Goal: Find specific page/section: Find specific page/section

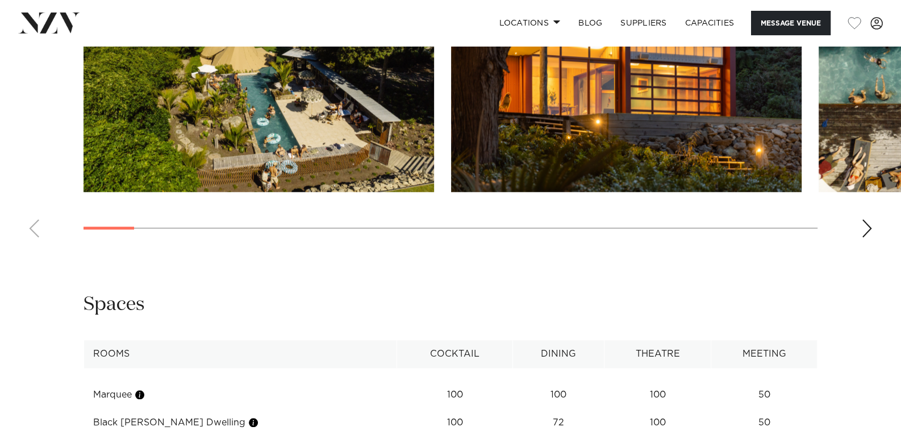
scroll to position [1193, 0]
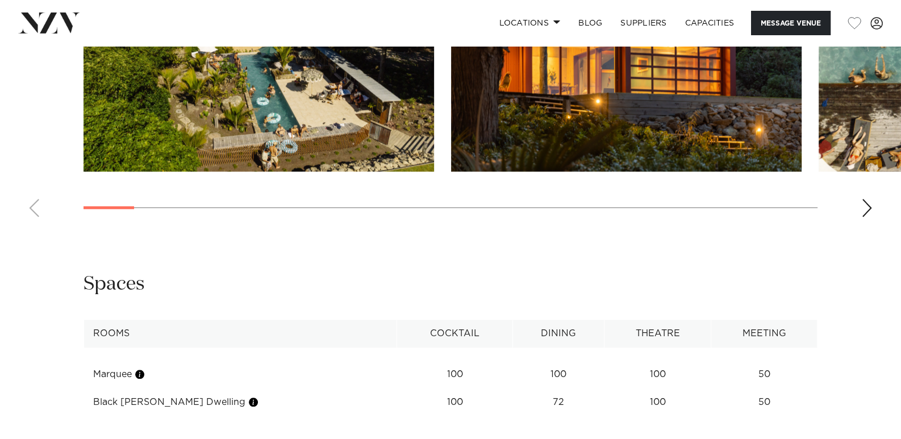
click at [863, 210] on div "Next slide" at bounding box center [866, 208] width 11 height 18
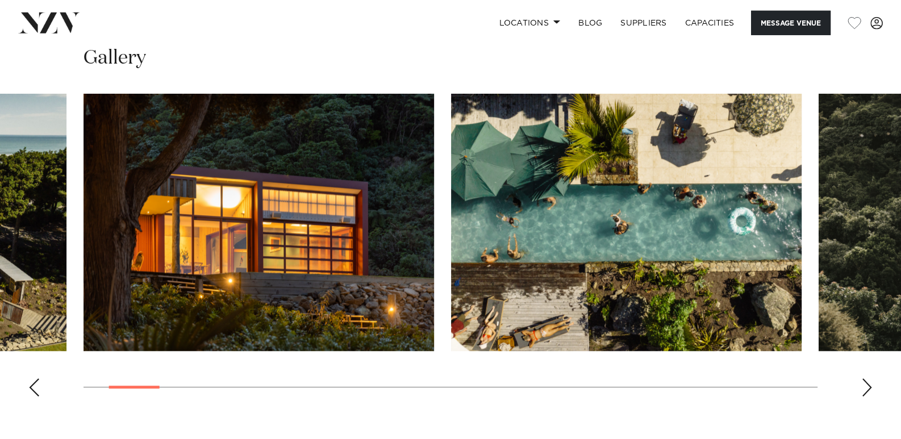
scroll to position [1014, 0]
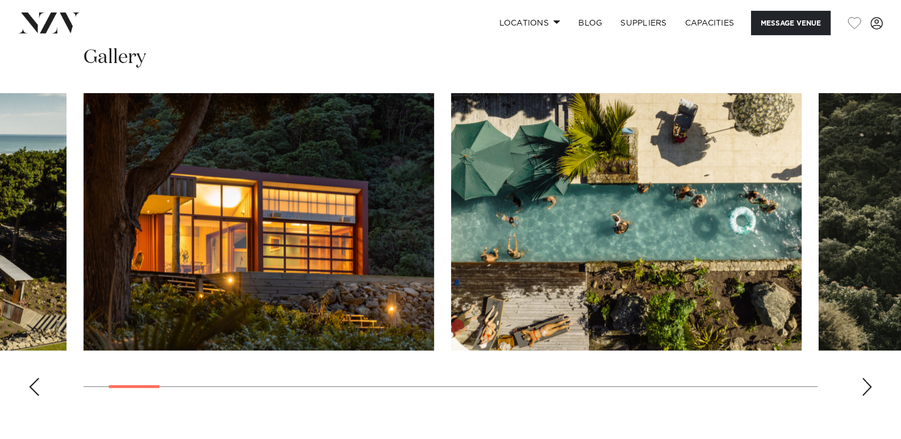
click at [868, 385] on div "Next slide" at bounding box center [866, 387] width 11 height 18
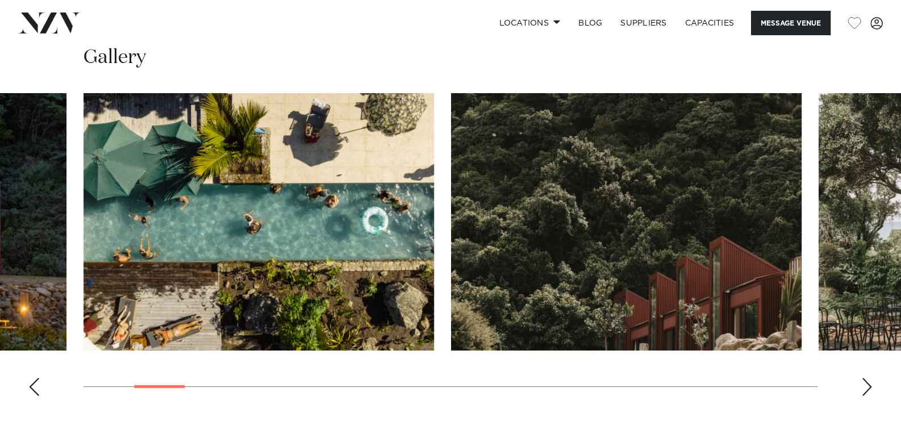
click at [868, 384] on div "Next slide" at bounding box center [866, 387] width 11 height 18
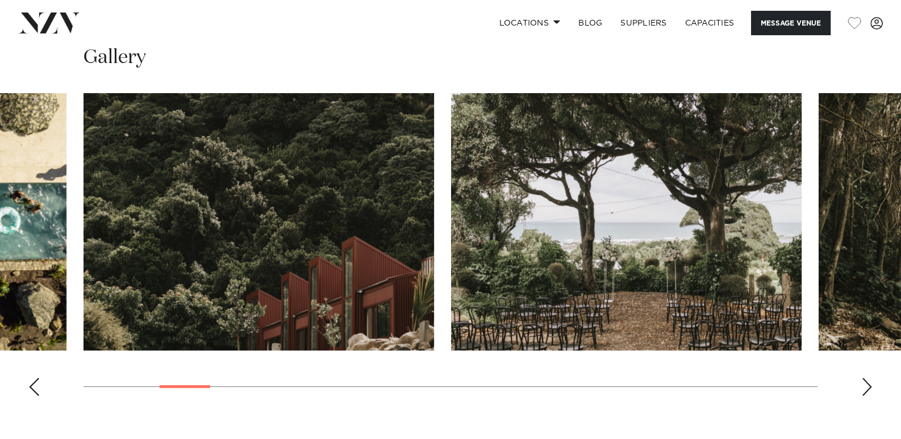
click at [868, 384] on div "Next slide" at bounding box center [866, 387] width 11 height 18
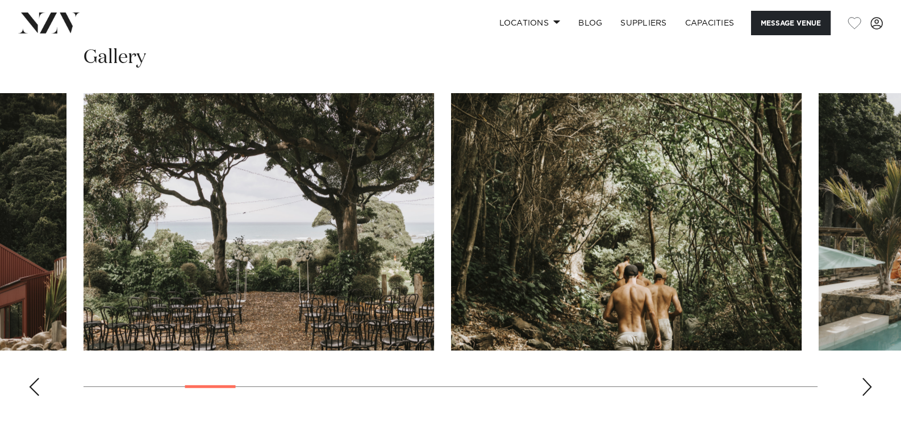
click at [868, 384] on div "Next slide" at bounding box center [866, 387] width 11 height 18
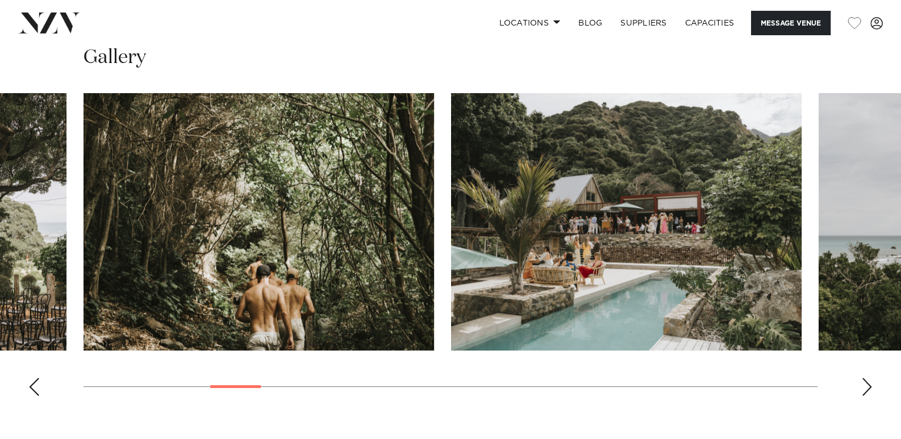
click at [868, 384] on div "Next slide" at bounding box center [866, 387] width 11 height 18
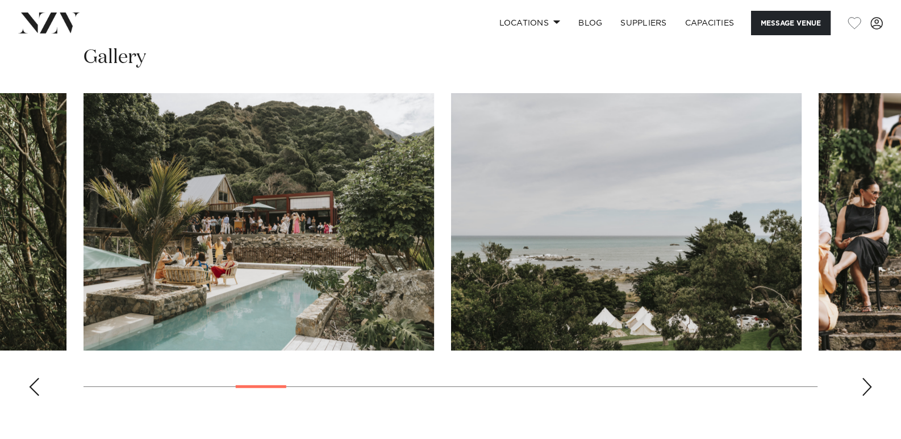
click at [868, 384] on div "Next slide" at bounding box center [866, 387] width 11 height 18
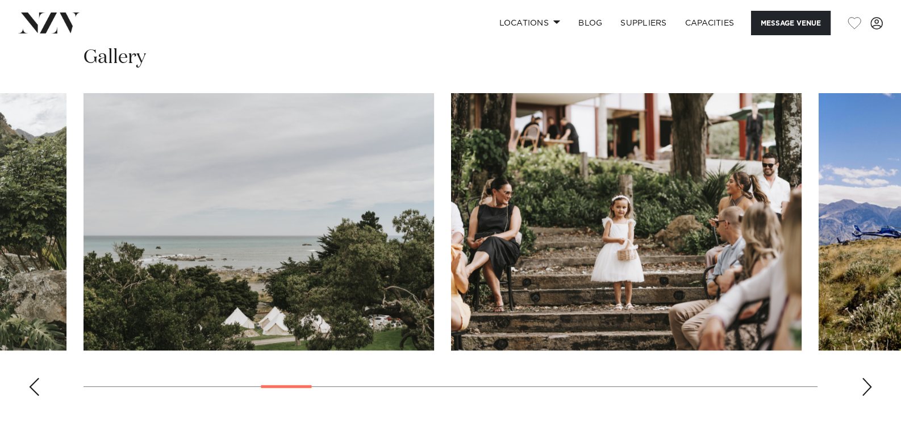
click at [868, 384] on div "Next slide" at bounding box center [866, 387] width 11 height 18
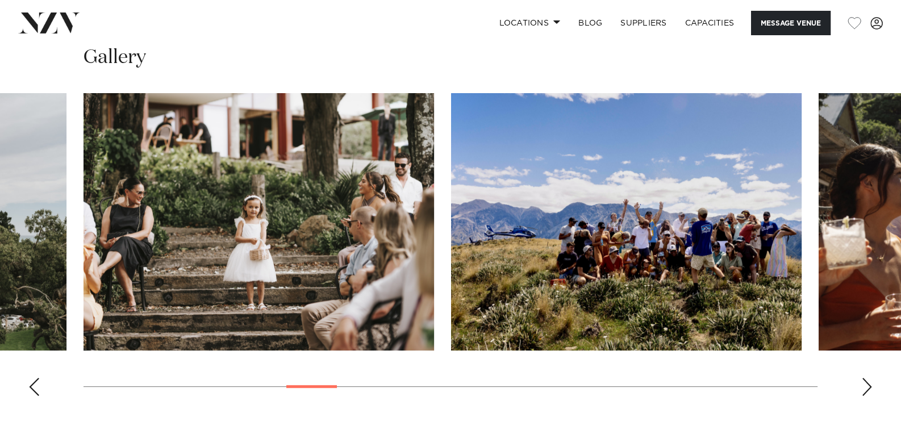
click at [867, 384] on div "Next slide" at bounding box center [866, 387] width 11 height 18
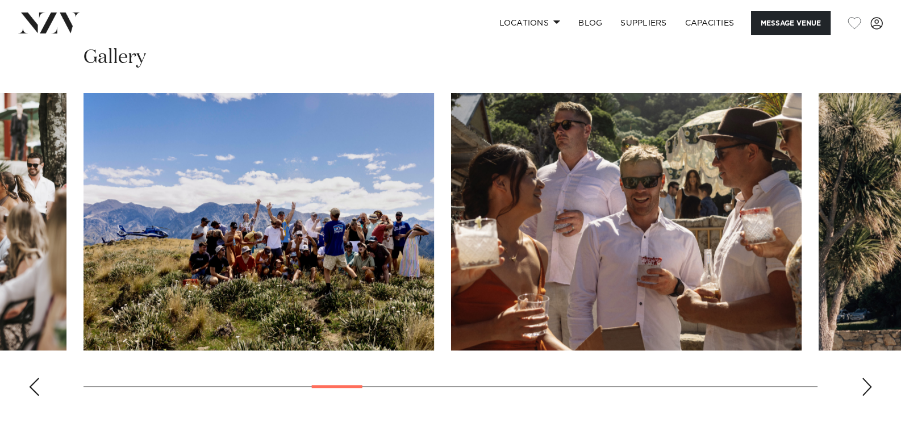
click at [867, 384] on div "Next slide" at bounding box center [866, 387] width 11 height 18
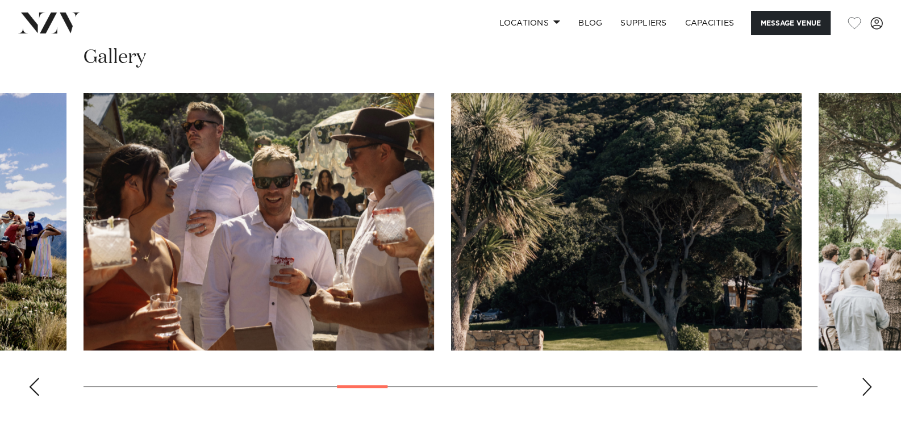
click at [867, 384] on div "Next slide" at bounding box center [866, 387] width 11 height 18
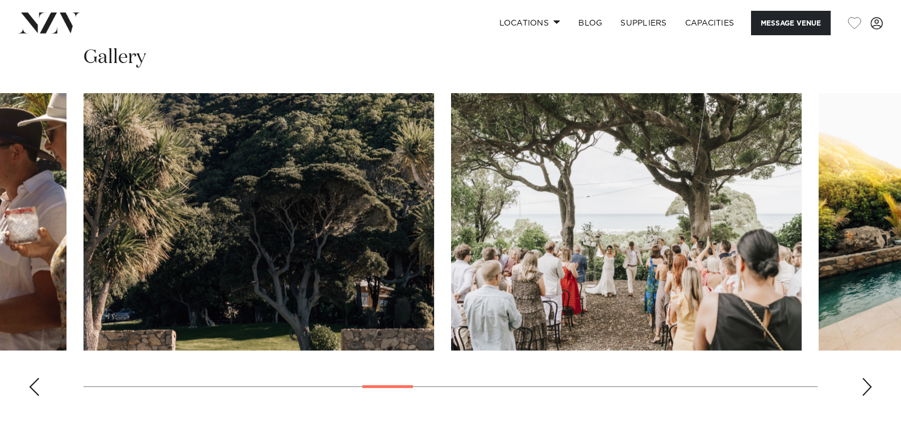
click at [871, 383] on div "Next slide" at bounding box center [866, 387] width 11 height 18
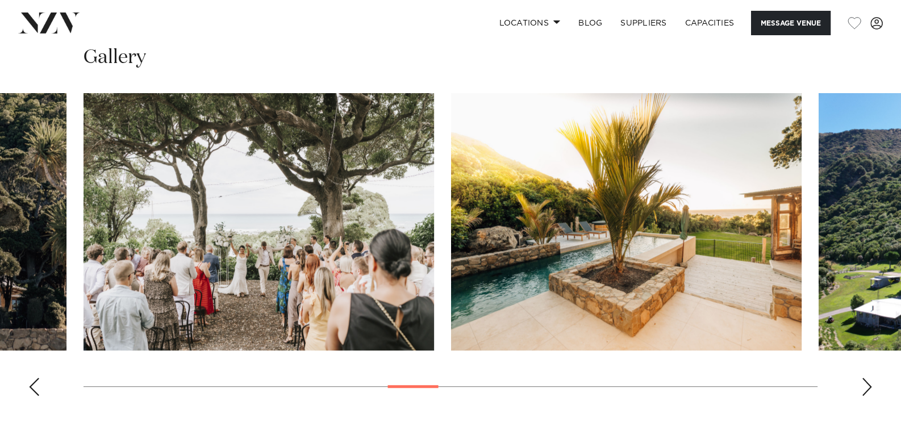
click at [871, 383] on div "Next slide" at bounding box center [866, 387] width 11 height 18
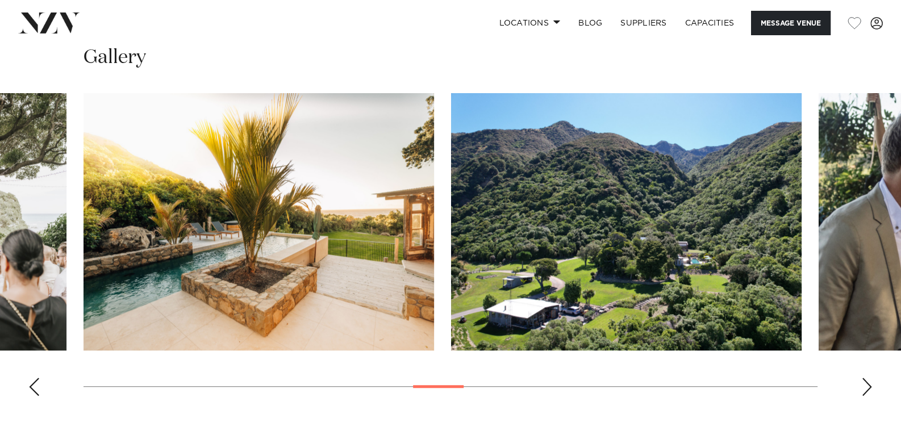
click at [871, 383] on div "Next slide" at bounding box center [866, 387] width 11 height 18
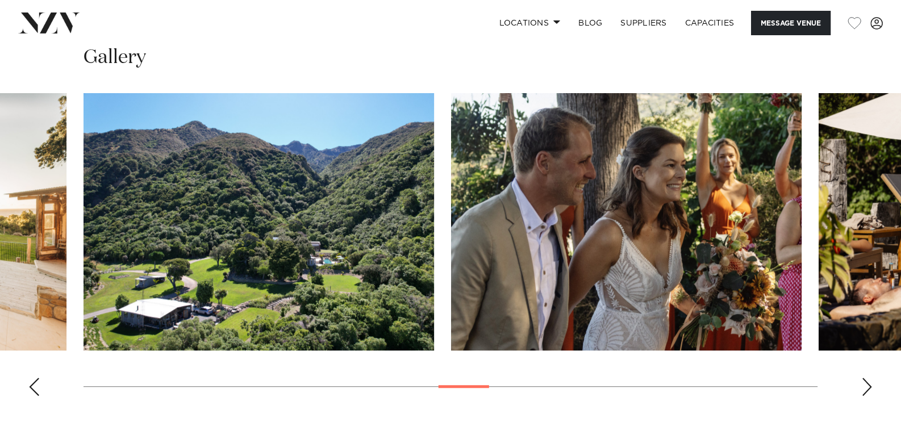
click at [871, 383] on div "Next slide" at bounding box center [866, 387] width 11 height 18
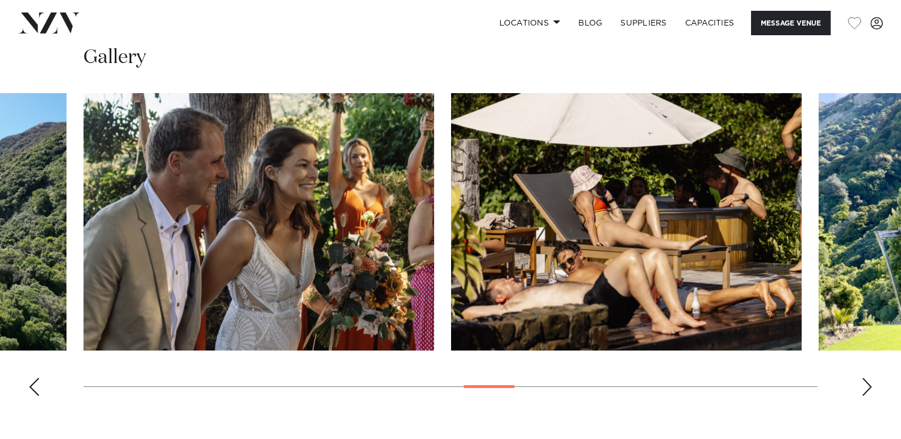
click at [871, 383] on div "Next slide" at bounding box center [866, 387] width 11 height 18
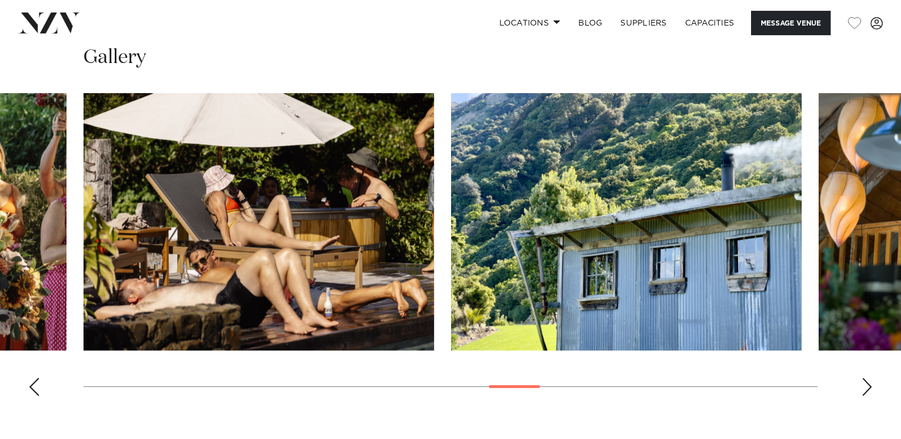
click at [871, 383] on div "Next slide" at bounding box center [866, 387] width 11 height 18
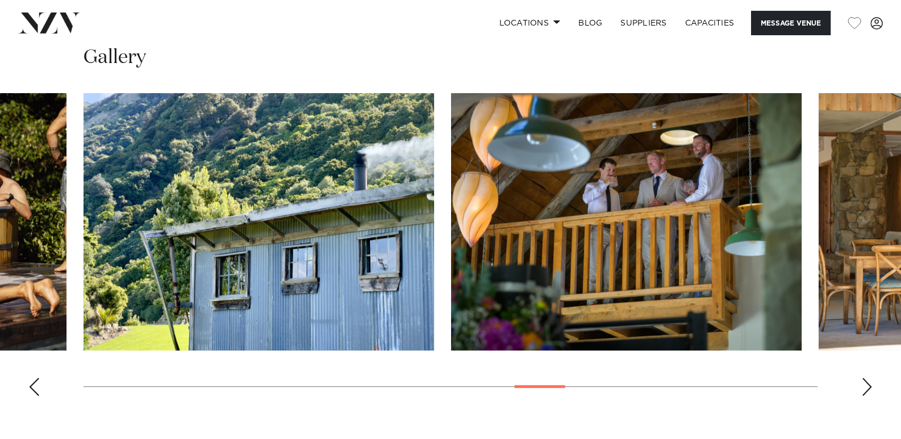
click at [871, 383] on div "Next slide" at bounding box center [866, 387] width 11 height 18
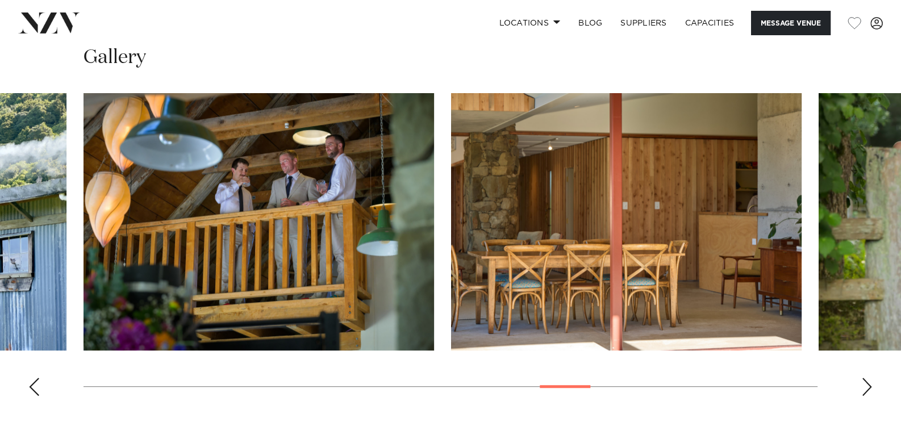
click at [871, 383] on div "Next slide" at bounding box center [866, 387] width 11 height 18
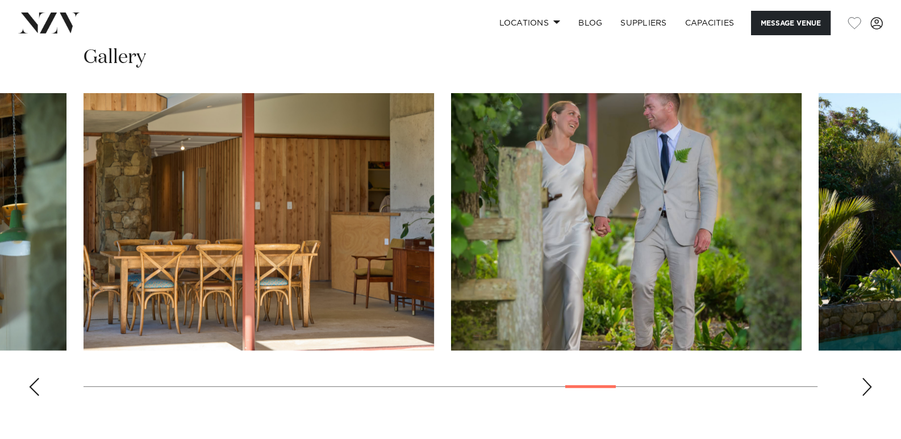
click at [871, 383] on div "Next slide" at bounding box center [866, 387] width 11 height 18
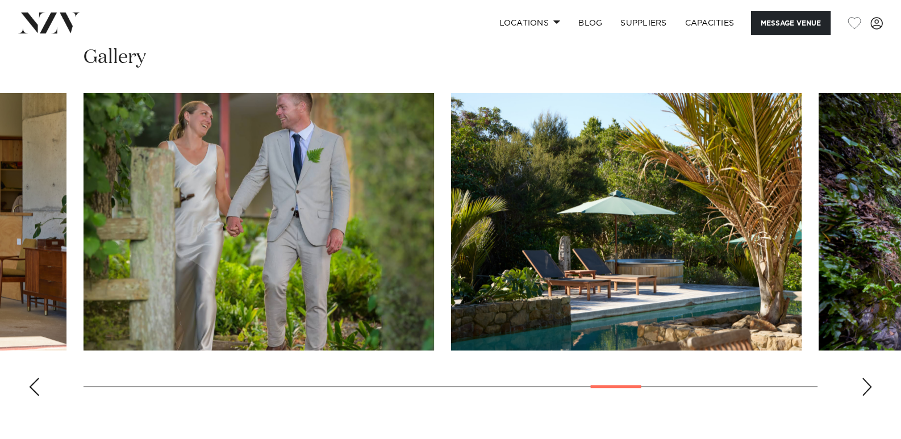
click at [871, 383] on div "Next slide" at bounding box center [866, 387] width 11 height 18
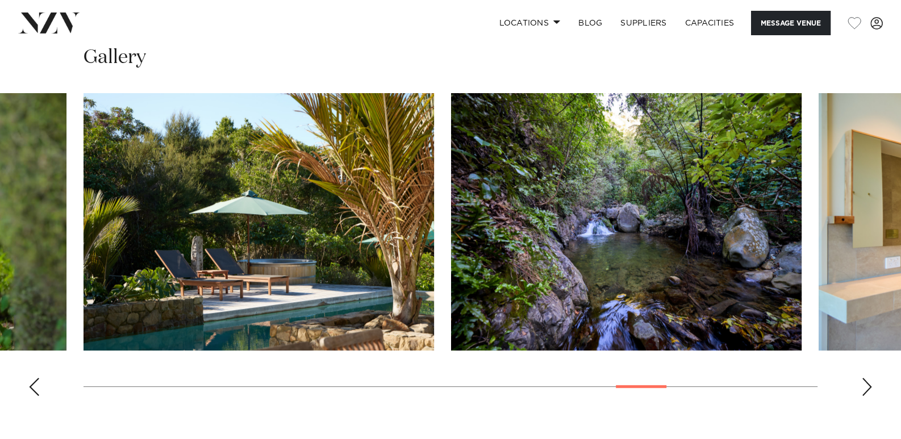
click at [871, 383] on div "Next slide" at bounding box center [866, 387] width 11 height 18
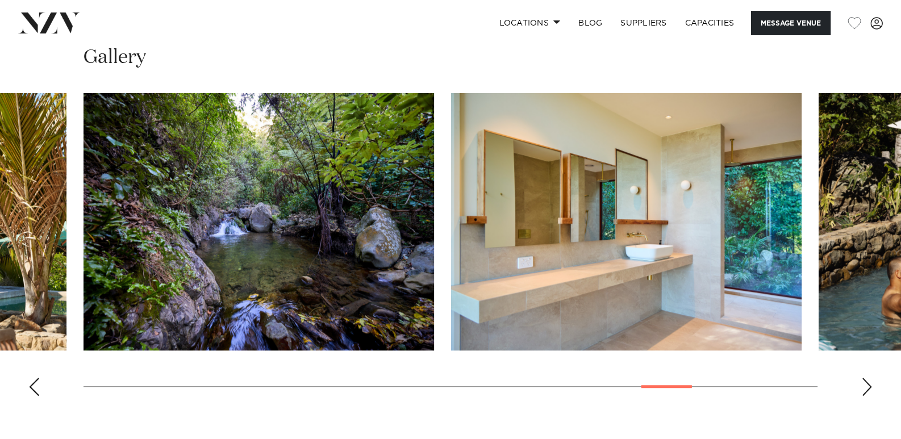
click at [871, 383] on div "Next slide" at bounding box center [866, 387] width 11 height 18
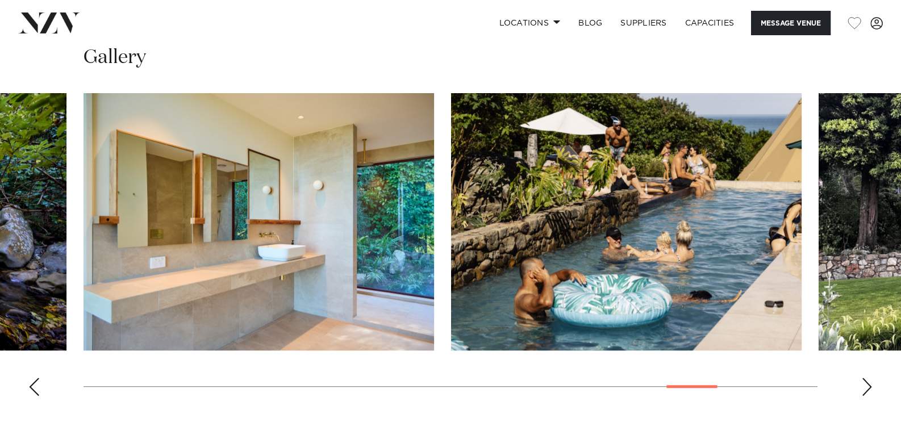
click at [871, 383] on div "Next slide" at bounding box center [866, 387] width 11 height 18
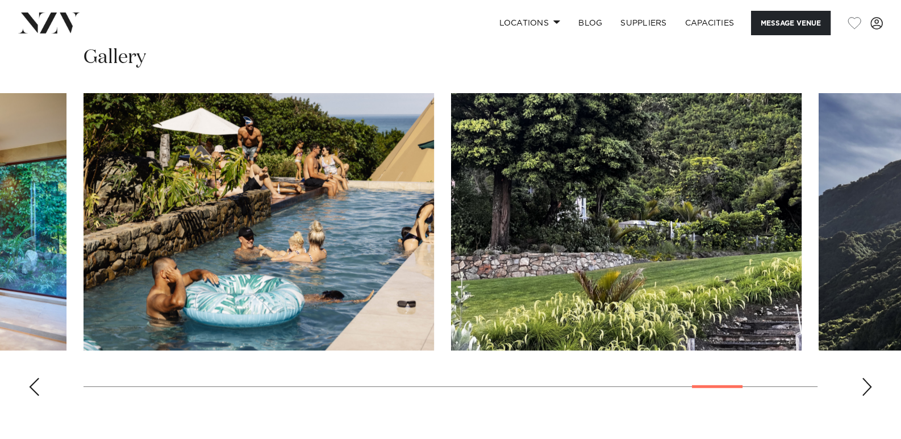
click at [871, 383] on div "Next slide" at bounding box center [866, 387] width 11 height 18
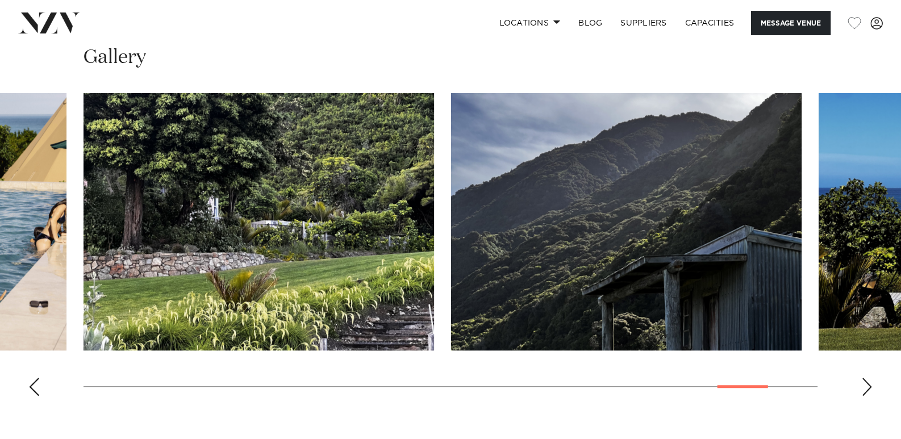
click at [871, 383] on div "Next slide" at bounding box center [866, 387] width 11 height 18
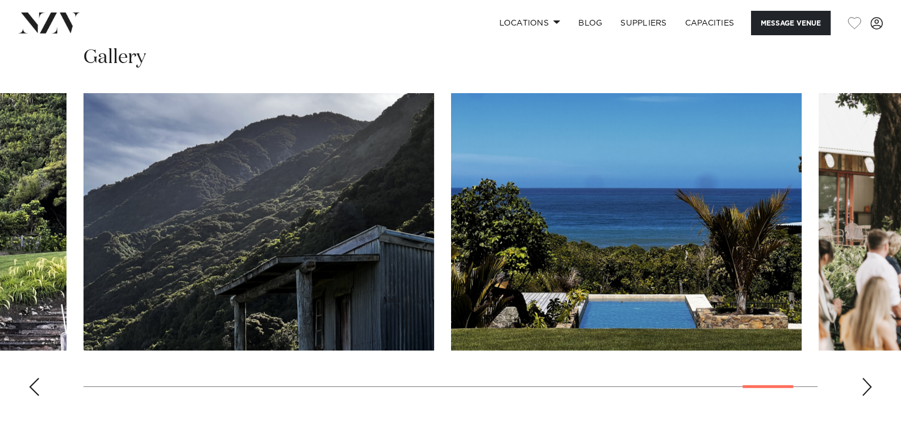
click at [871, 383] on div "Next slide" at bounding box center [866, 387] width 11 height 18
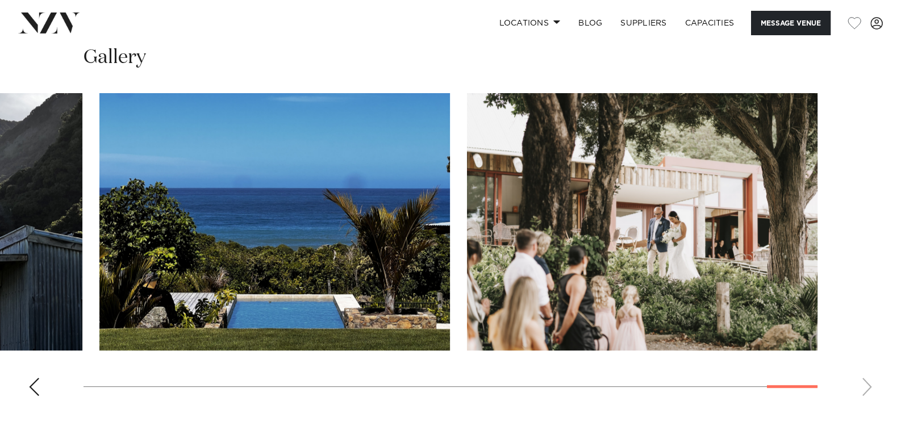
click at [871, 383] on swiper-container at bounding box center [450, 249] width 901 height 312
click at [553, 23] on span at bounding box center [556, 22] width 7 height 4
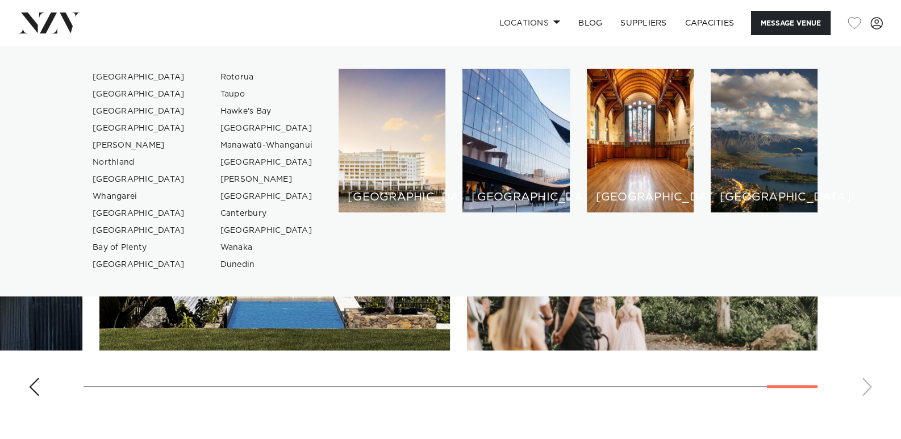
click at [842, 231] on div "Auckland Wellington Christchurch Queenstown Hamilton Northland Bay of Islands W…" at bounding box center [450, 171] width 883 height 205
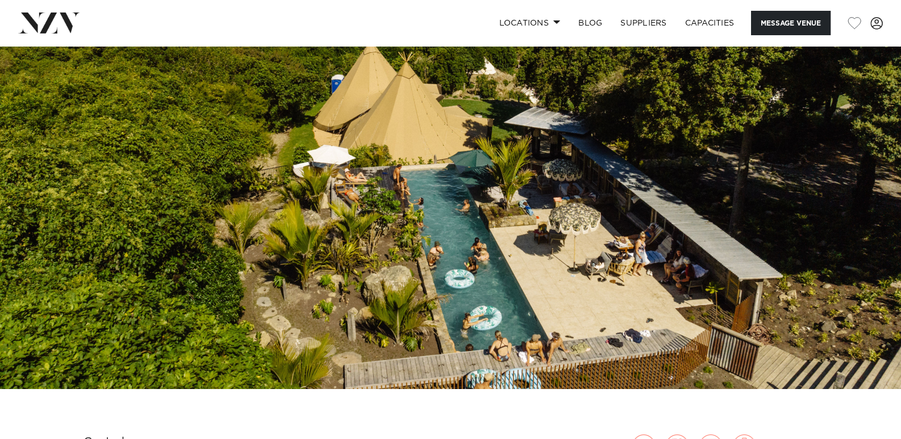
scroll to position [0, 0]
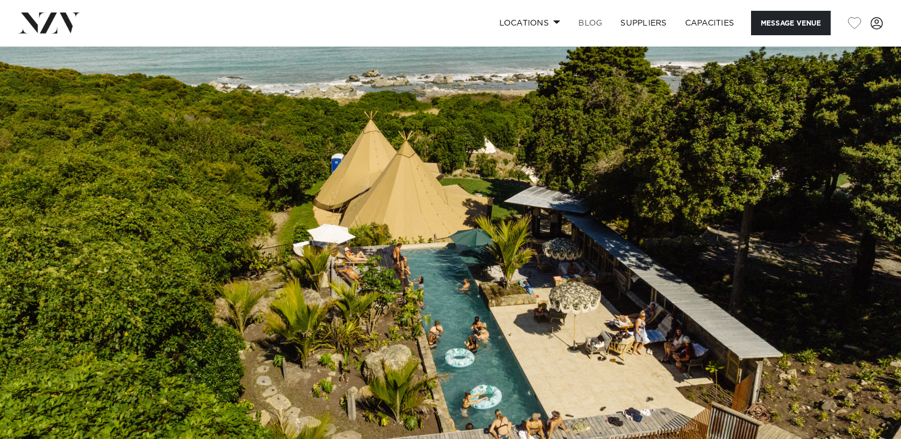
click at [584, 22] on link "BLOG" at bounding box center [590, 23] width 42 height 24
